Goal: Entertainment & Leisure: Consume media (video, audio)

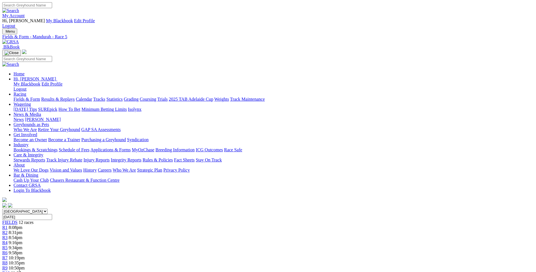
click at [327, 261] on div "R8 10:35pm" at bounding box center [267, 263] width 531 height 5
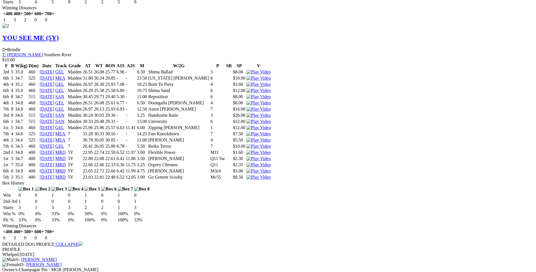
scroll to position [1062, 0]
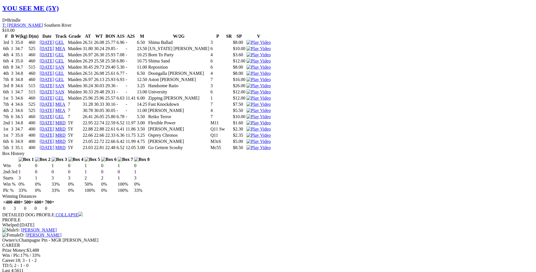
scroll to position [1091, 0]
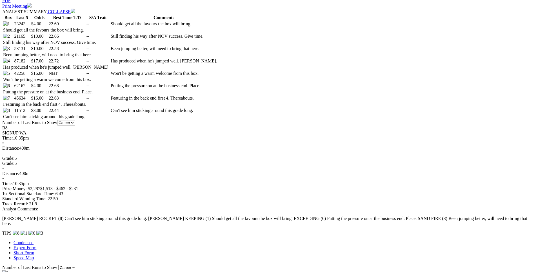
scroll to position [316, 0]
drag, startPoint x: 182, startPoint y: 223, endPoint x: 295, endPoint y: 222, distance: 112.3
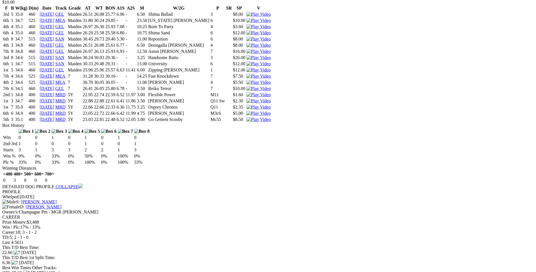
scroll to position [1119, 0]
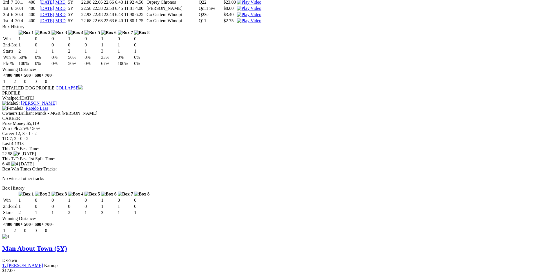
scroll to position [1550, 0]
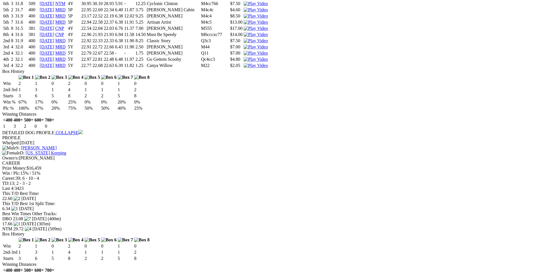
scroll to position [804, 0]
drag, startPoint x: 144, startPoint y: 152, endPoint x: 296, endPoint y: 152, distance: 151.7
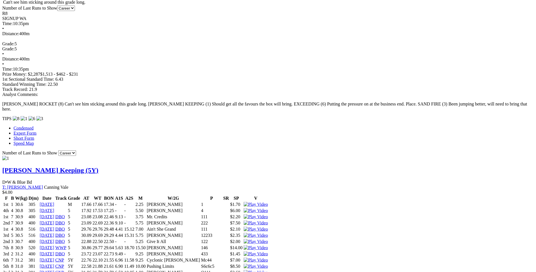
scroll to position [430, 0]
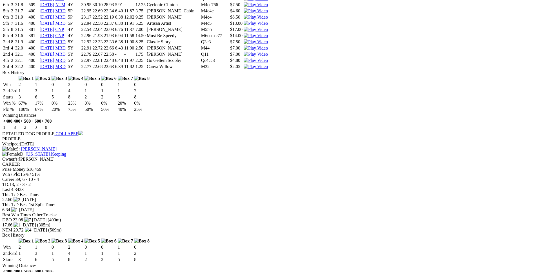
scroll to position [804, 0]
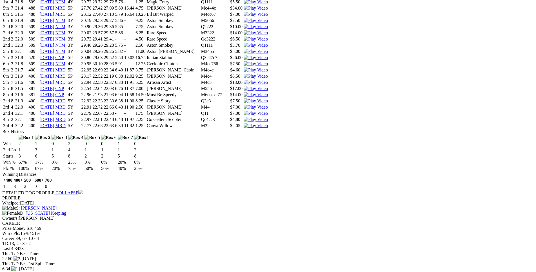
scroll to position [746, 0]
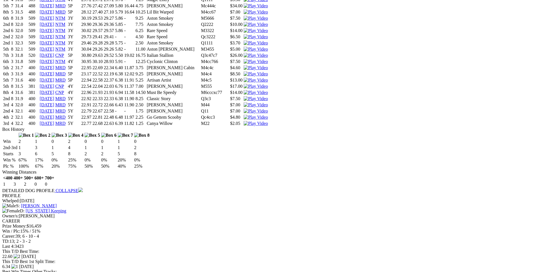
drag, startPoint x: 145, startPoint y: 210, endPoint x: 215, endPoint y: 209, distance: 70.1
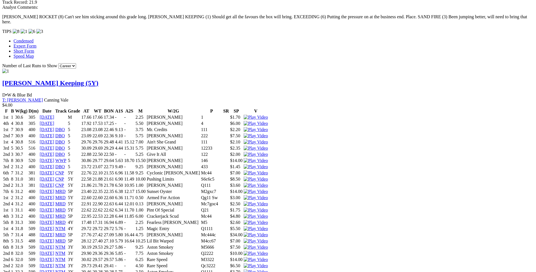
scroll to position [517, 0]
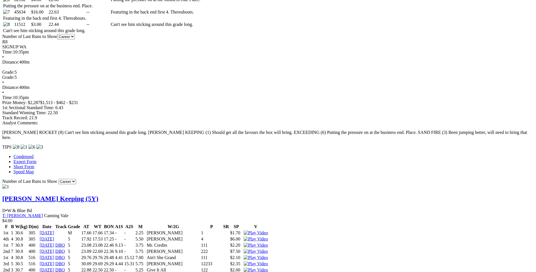
scroll to position [402, 0]
drag, startPoint x: 126, startPoint y: 129, endPoint x: 330, endPoint y: 129, distance: 204.1
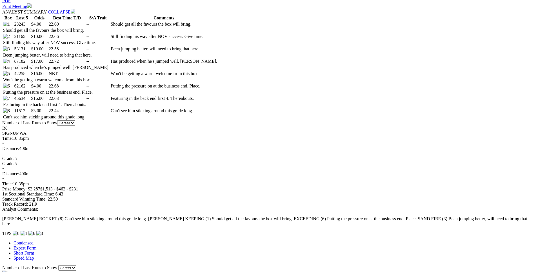
scroll to position [315, 0]
drag, startPoint x: 109, startPoint y: 99, endPoint x: 317, endPoint y: 99, distance: 208.8
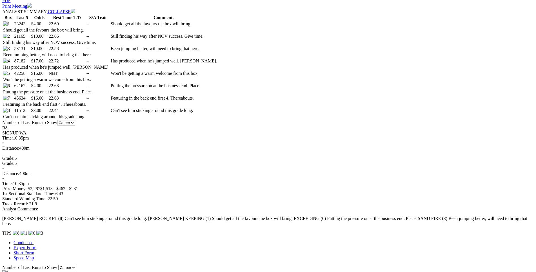
drag, startPoint x: 124, startPoint y: 86, endPoint x: 313, endPoint y: 86, distance: 189.4
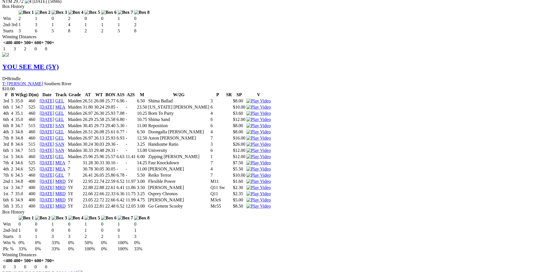
scroll to position [1032, 0]
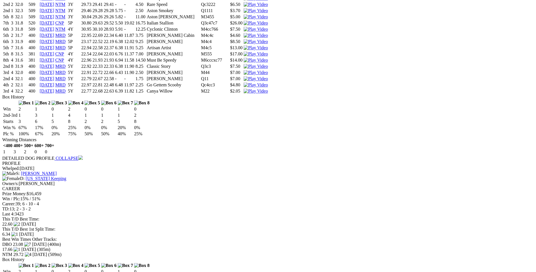
scroll to position [774, 0]
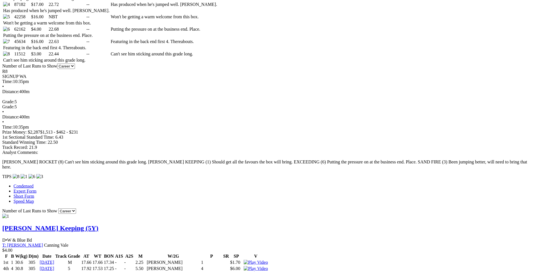
scroll to position [372, 0]
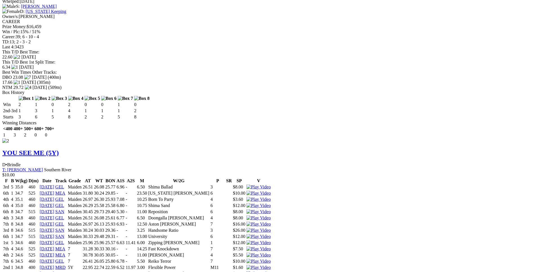
scroll to position [946, 0]
drag, startPoint x: 124, startPoint y: 102, endPoint x: 329, endPoint y: 100, distance: 204.6
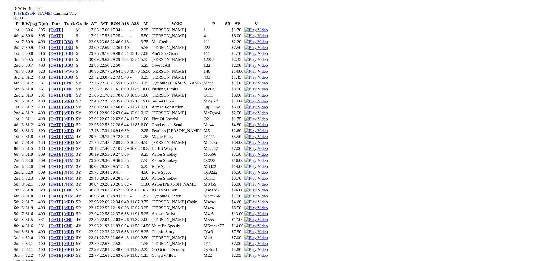
scroll to position [602, 0]
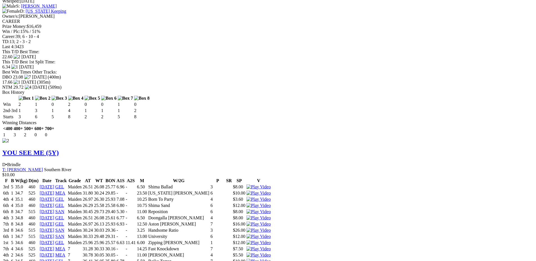
scroll to position [946, 0]
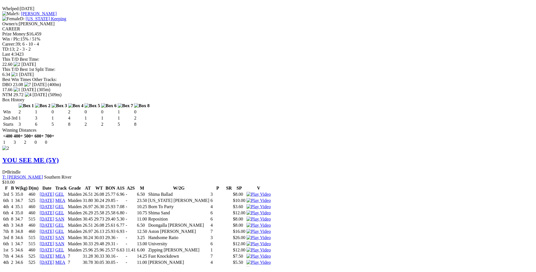
scroll to position [944, 0]
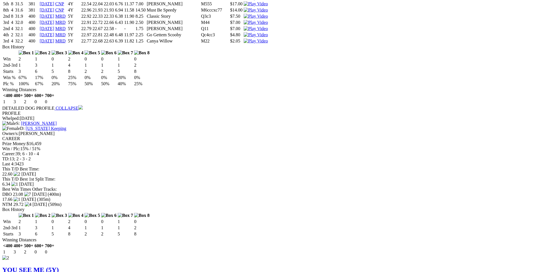
scroll to position [829, 0]
drag, startPoint x: 143, startPoint y: 120, endPoint x: 324, endPoint y: 120, distance: 181.3
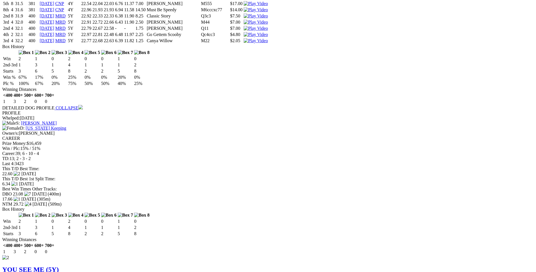
drag, startPoint x: 118, startPoint y: 98, endPoint x: 301, endPoint y: 99, distance: 183.0
